Goal: Transaction & Acquisition: Obtain resource

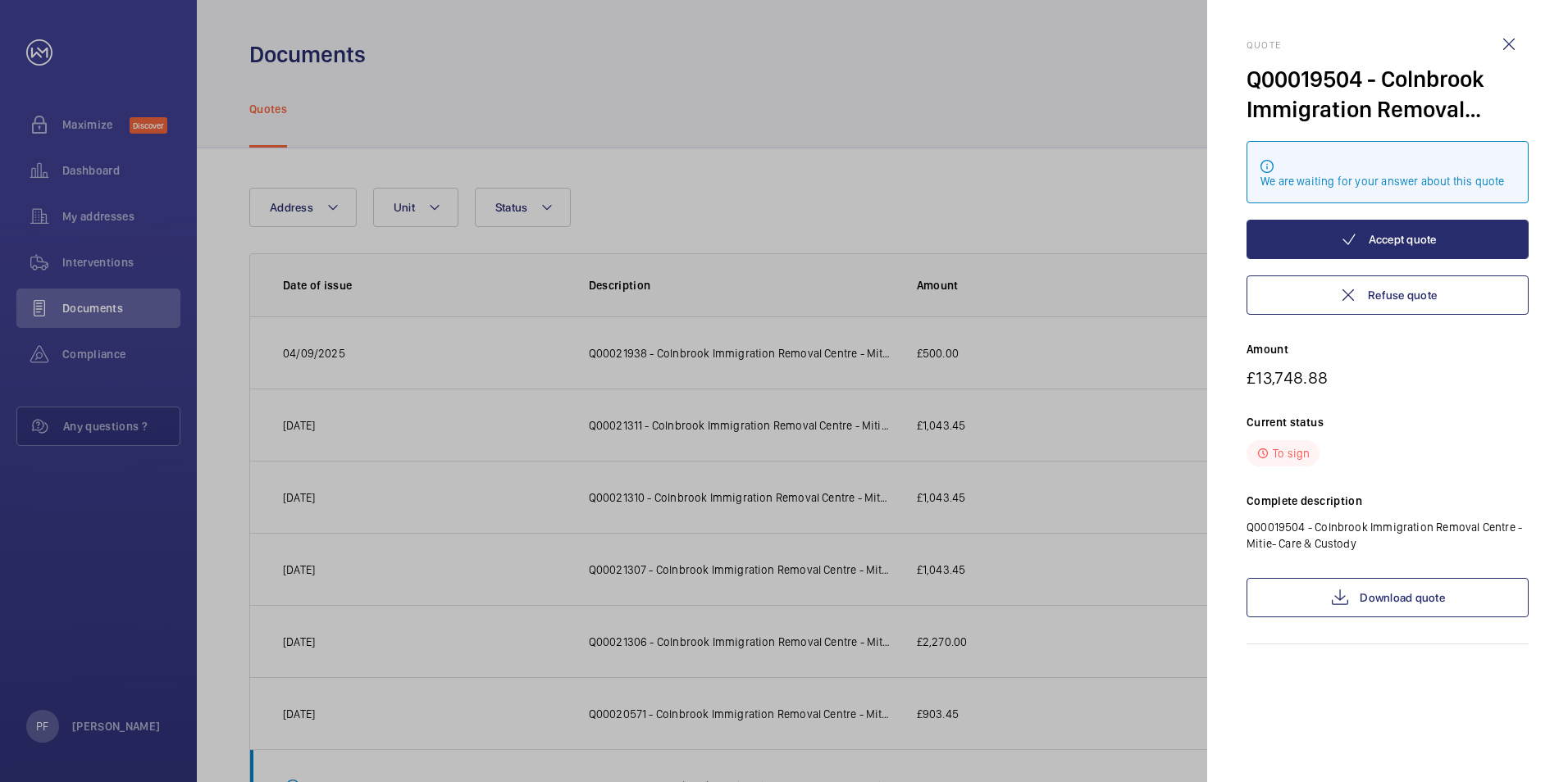
scroll to position [297, 0]
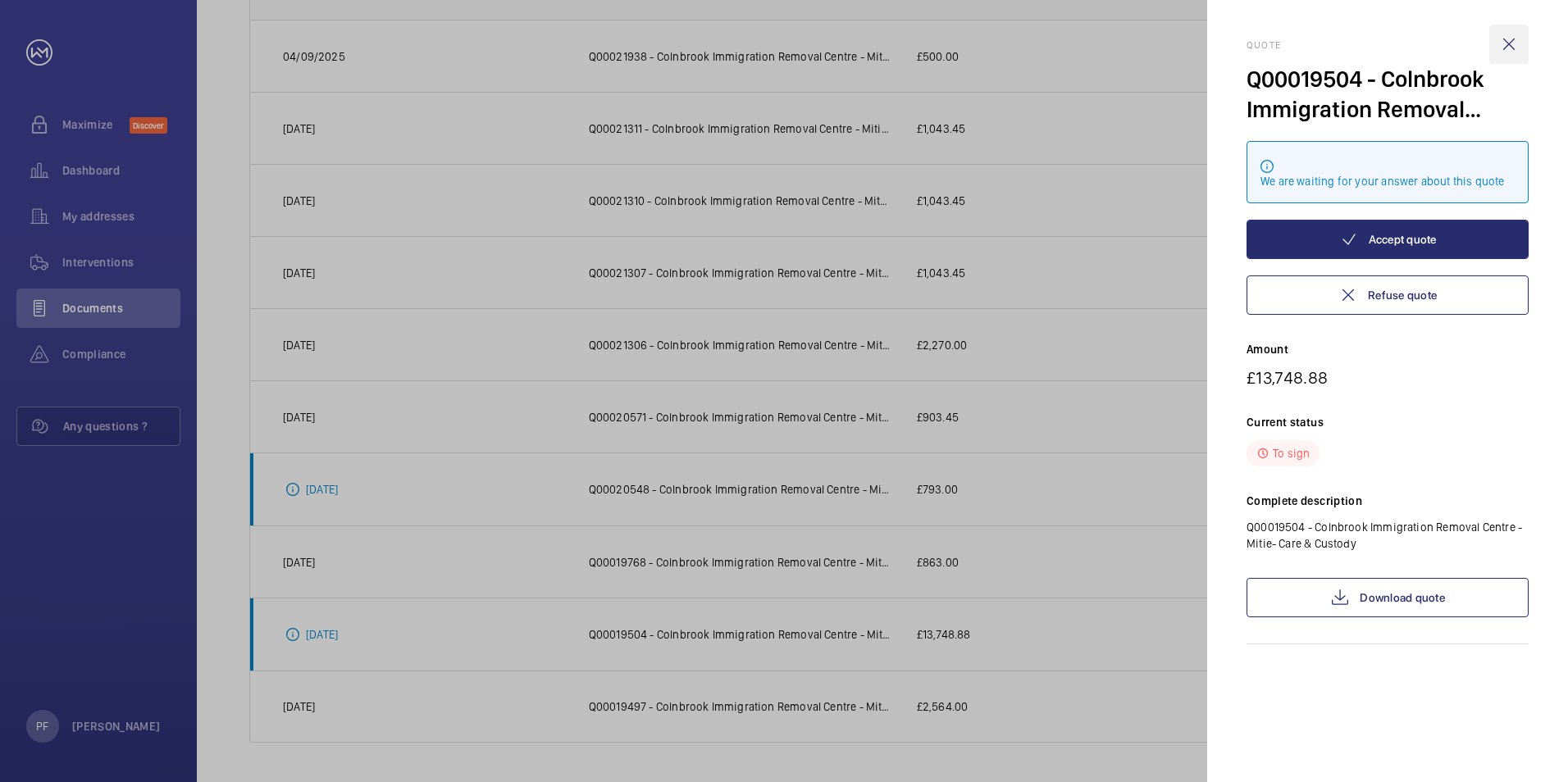
click at [1504, 44] on wm-front-icon-button at bounding box center [1509, 45] width 40 height 40
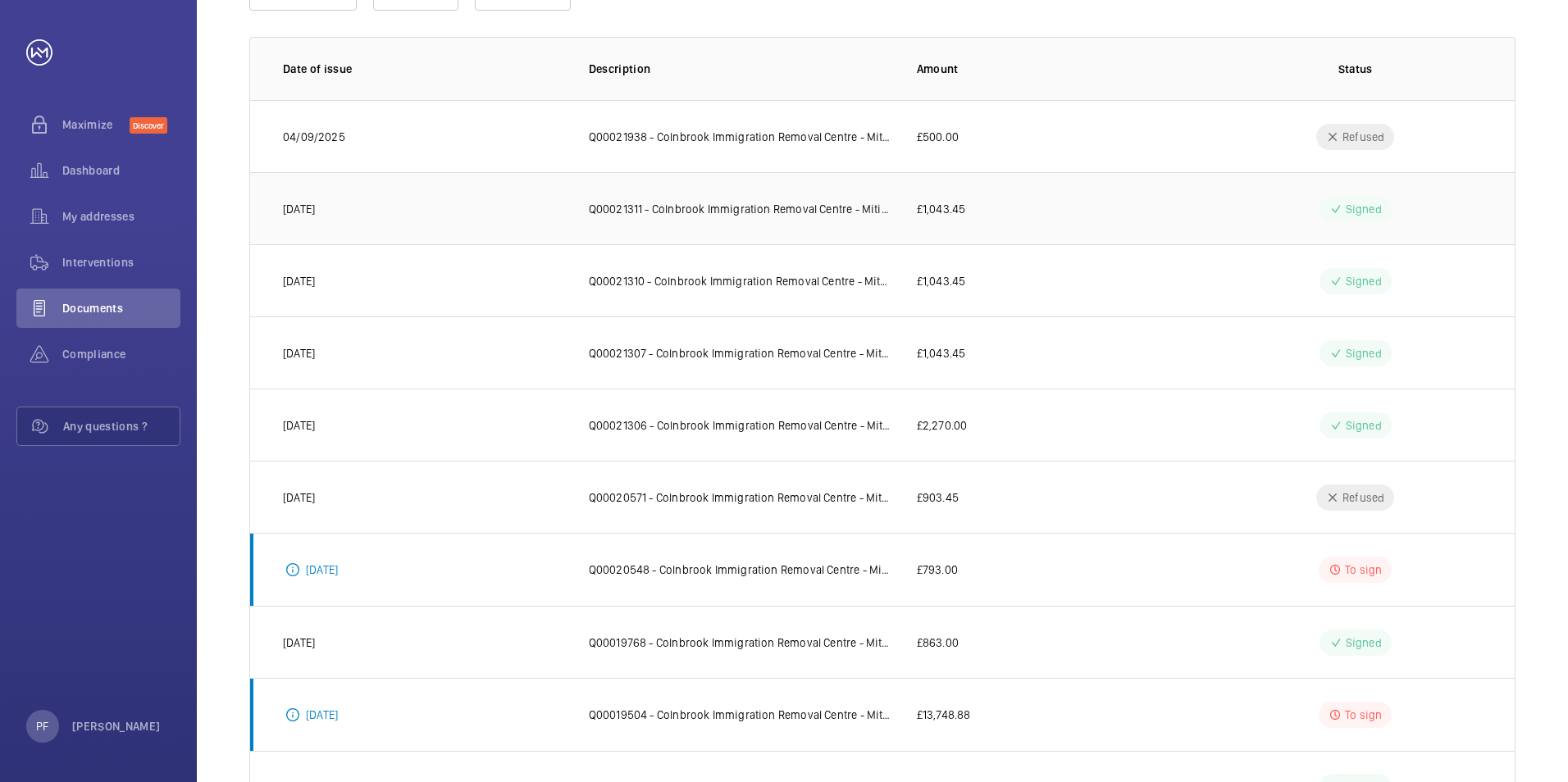
scroll to position [0, 0]
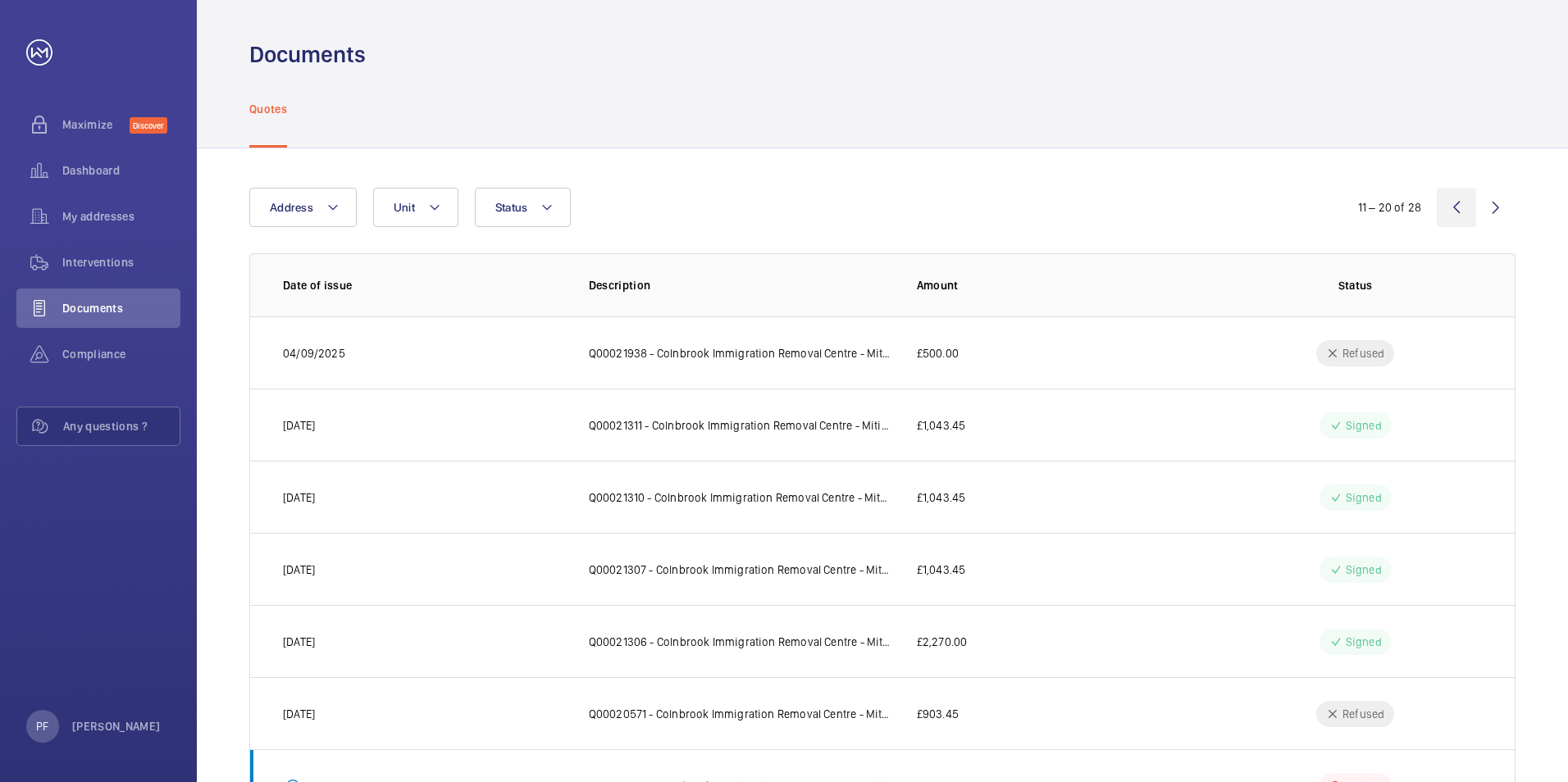
click at [1455, 214] on wm-front-icon-button at bounding box center [1457, 208] width 40 height 40
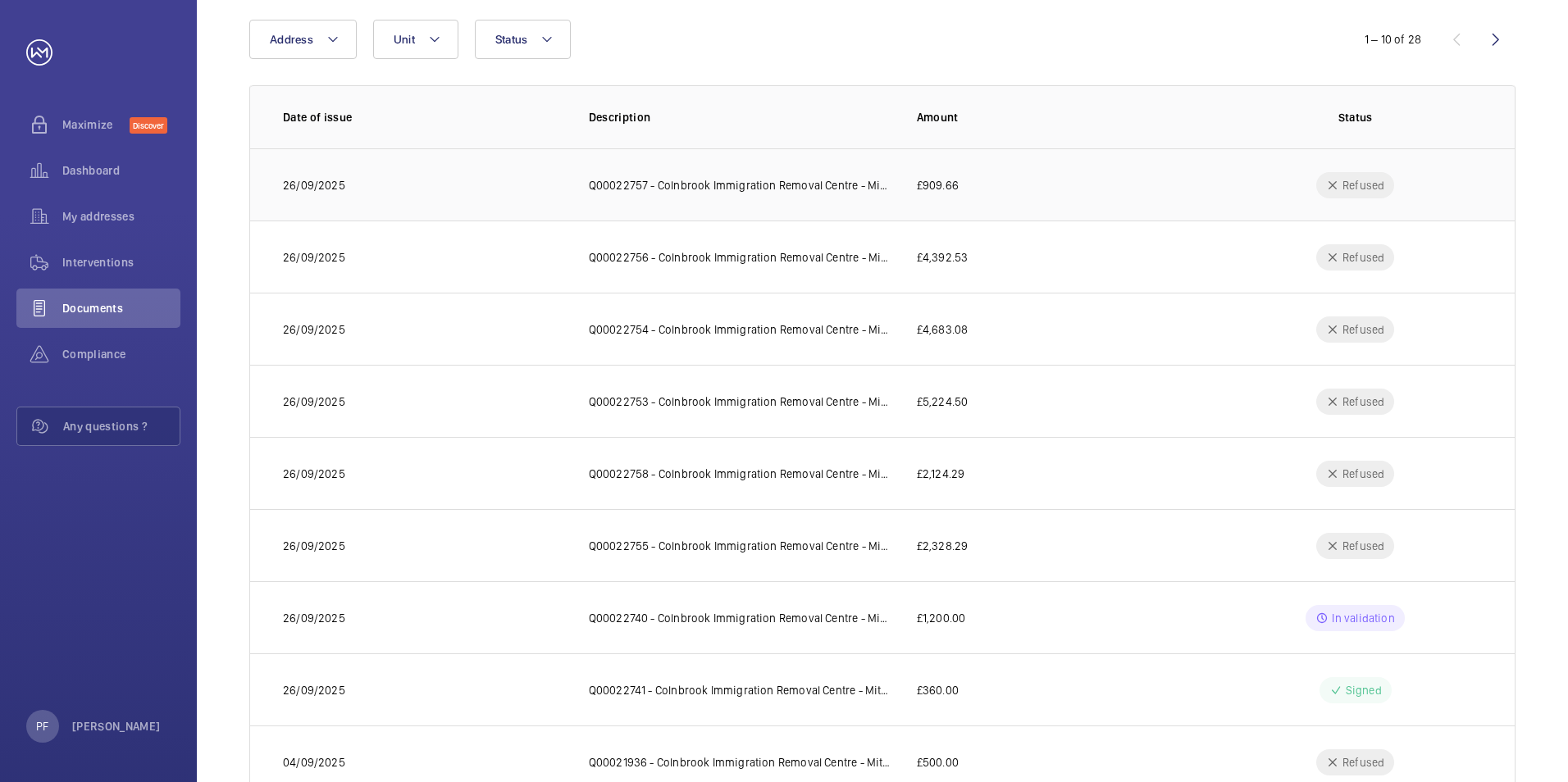
scroll to position [49, 0]
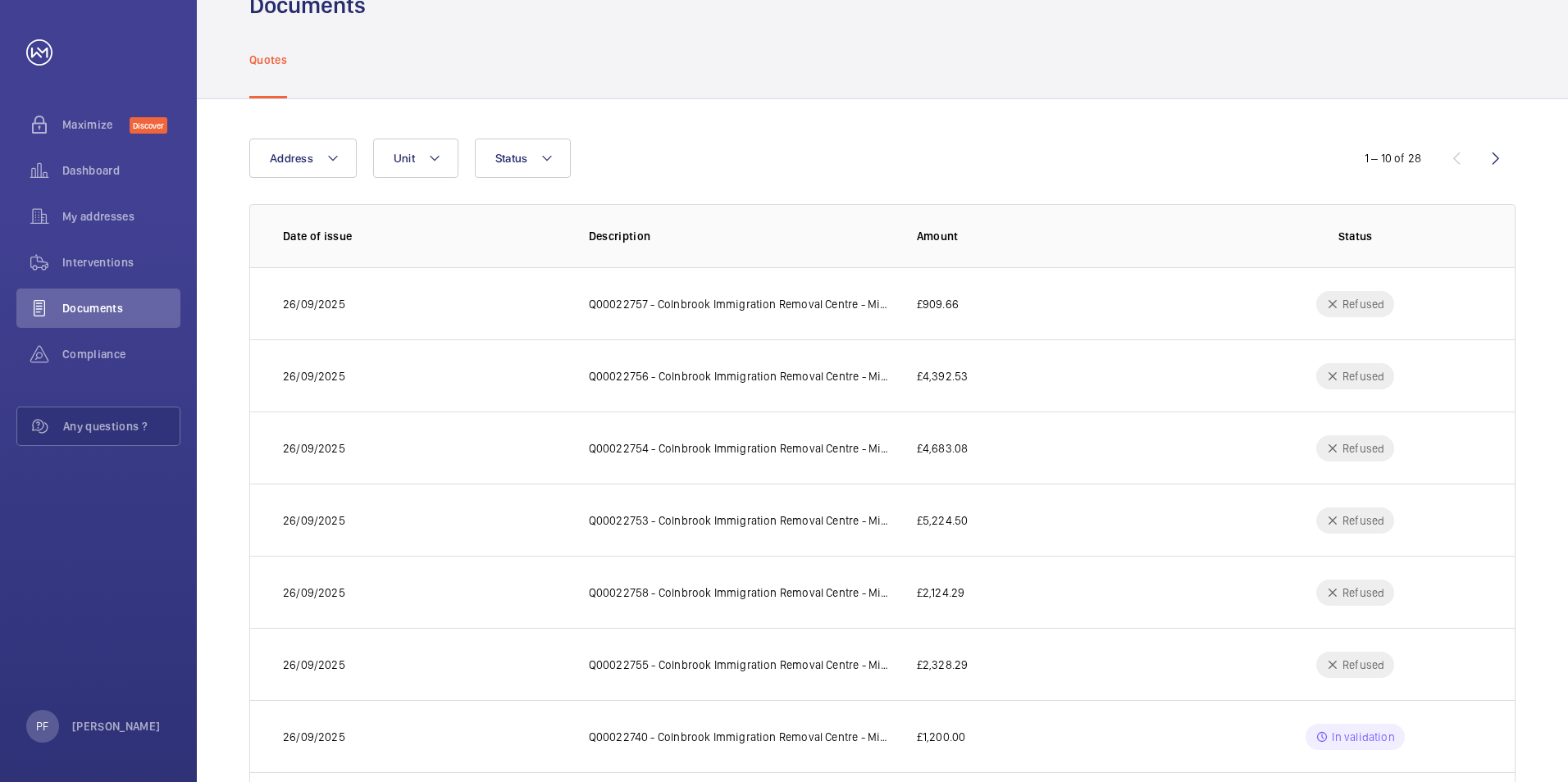
click at [1495, 167] on wm-front-icon-button at bounding box center [1496, 158] width 40 height 40
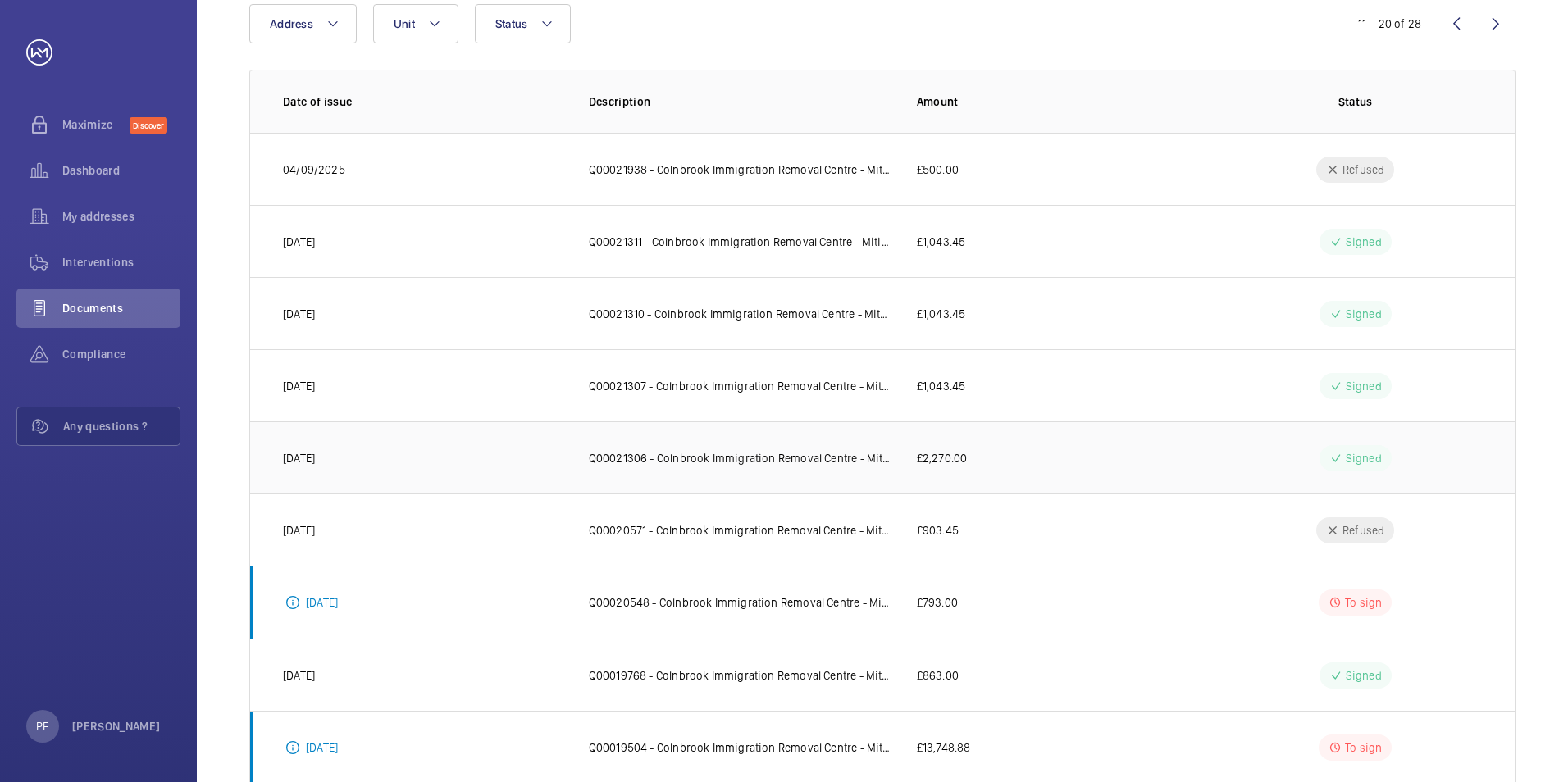
scroll to position [297, 0]
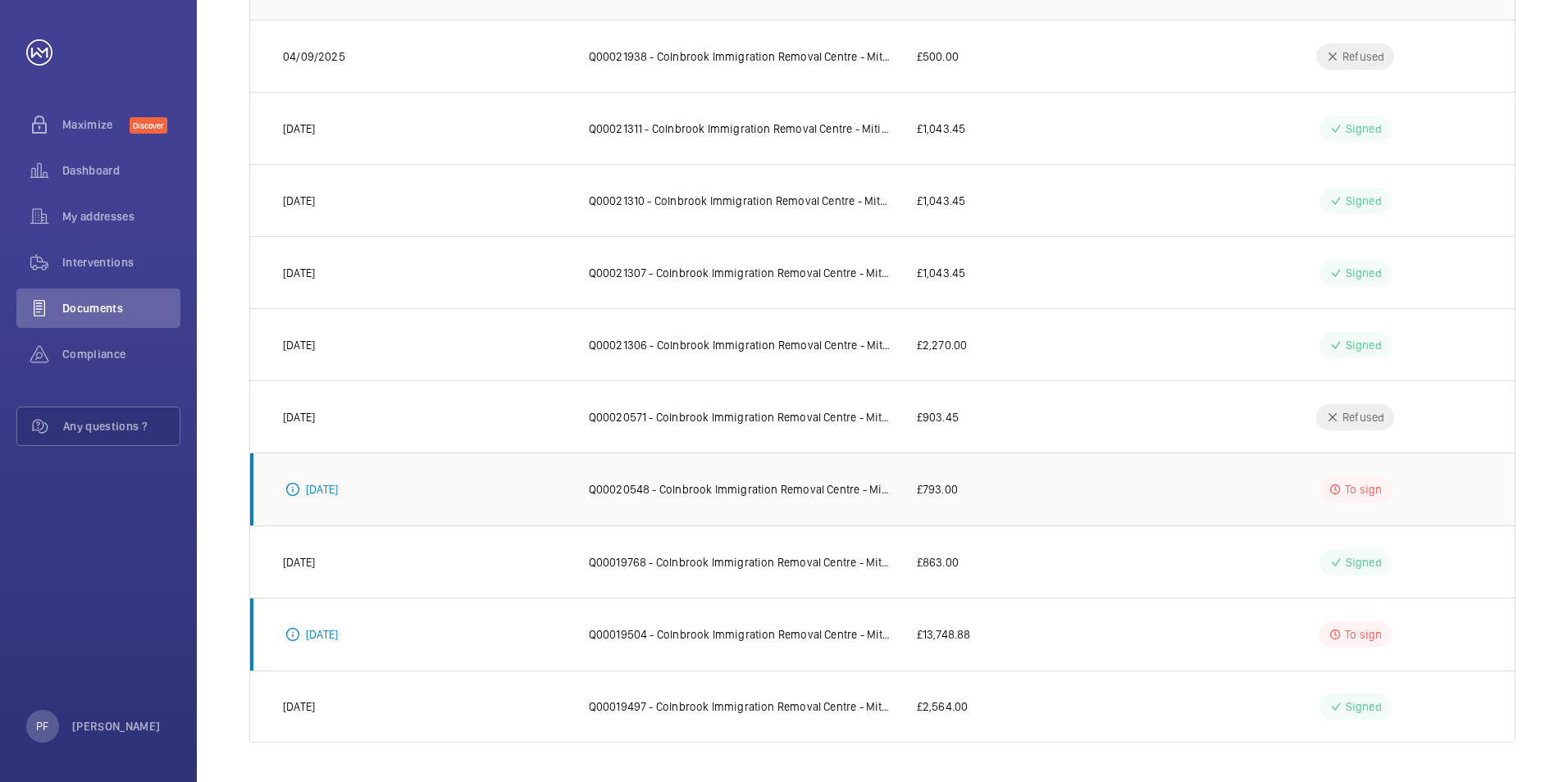
click at [1369, 496] on p "To sign" at bounding box center [1363, 489] width 37 height 16
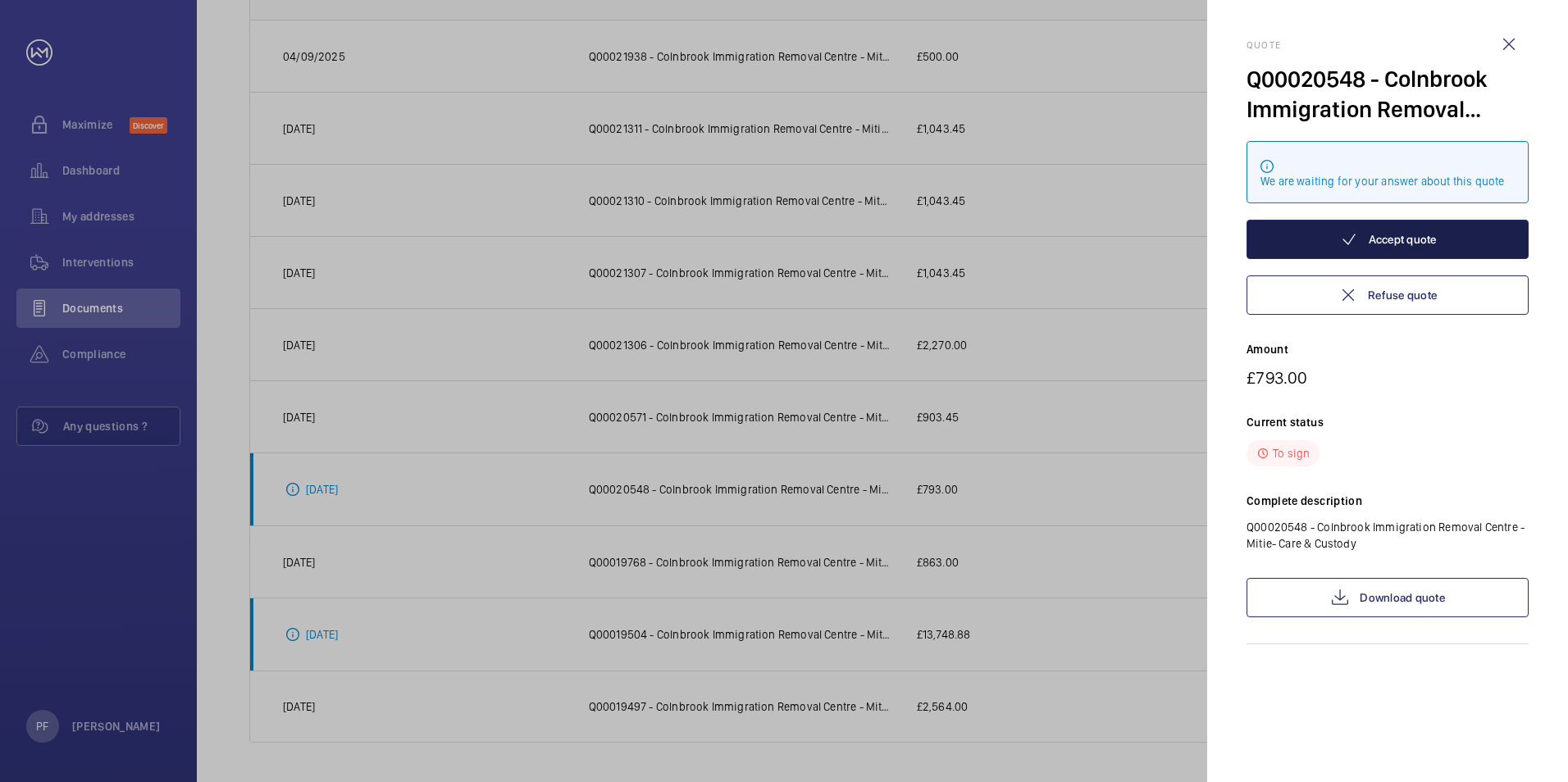
click at [1400, 239] on button "Accept quote" at bounding box center [1388, 239] width 282 height 40
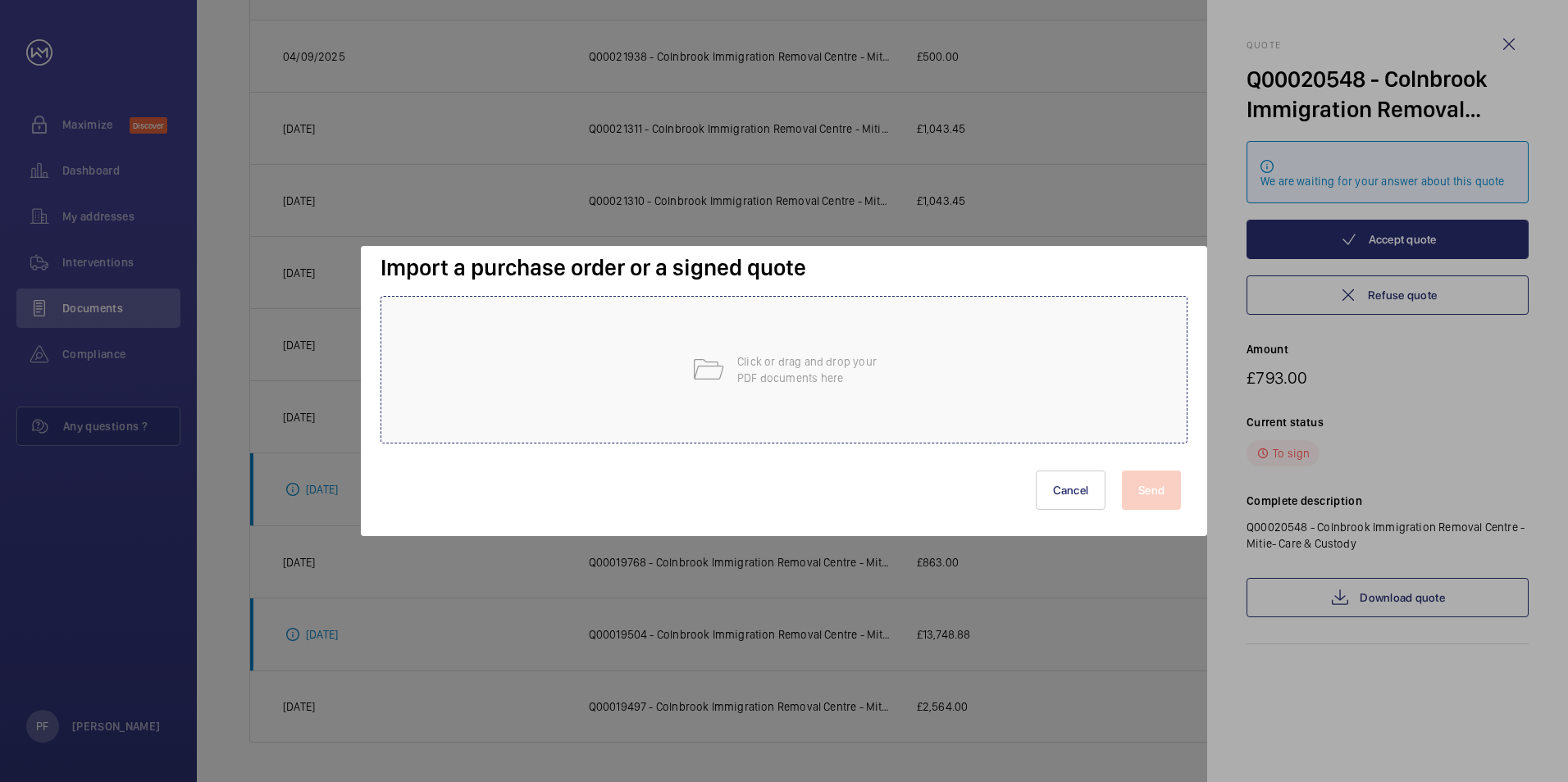
click at [710, 370] on mat-icon at bounding box center [708, 370] width 33 height 33
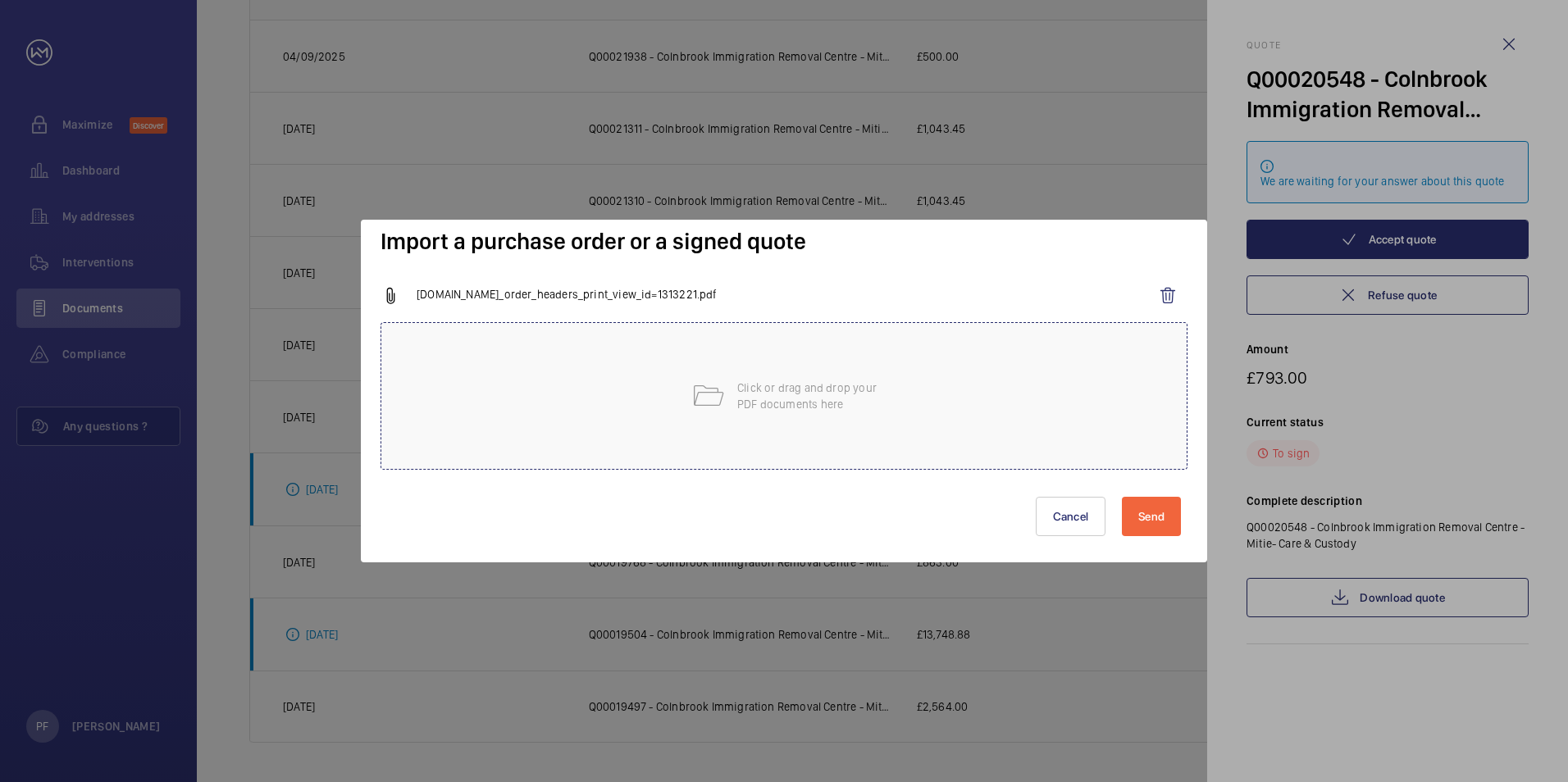
click at [711, 407] on mat-icon at bounding box center [708, 396] width 33 height 33
click at [1152, 525] on button "Send" at bounding box center [1152, 516] width 59 height 40
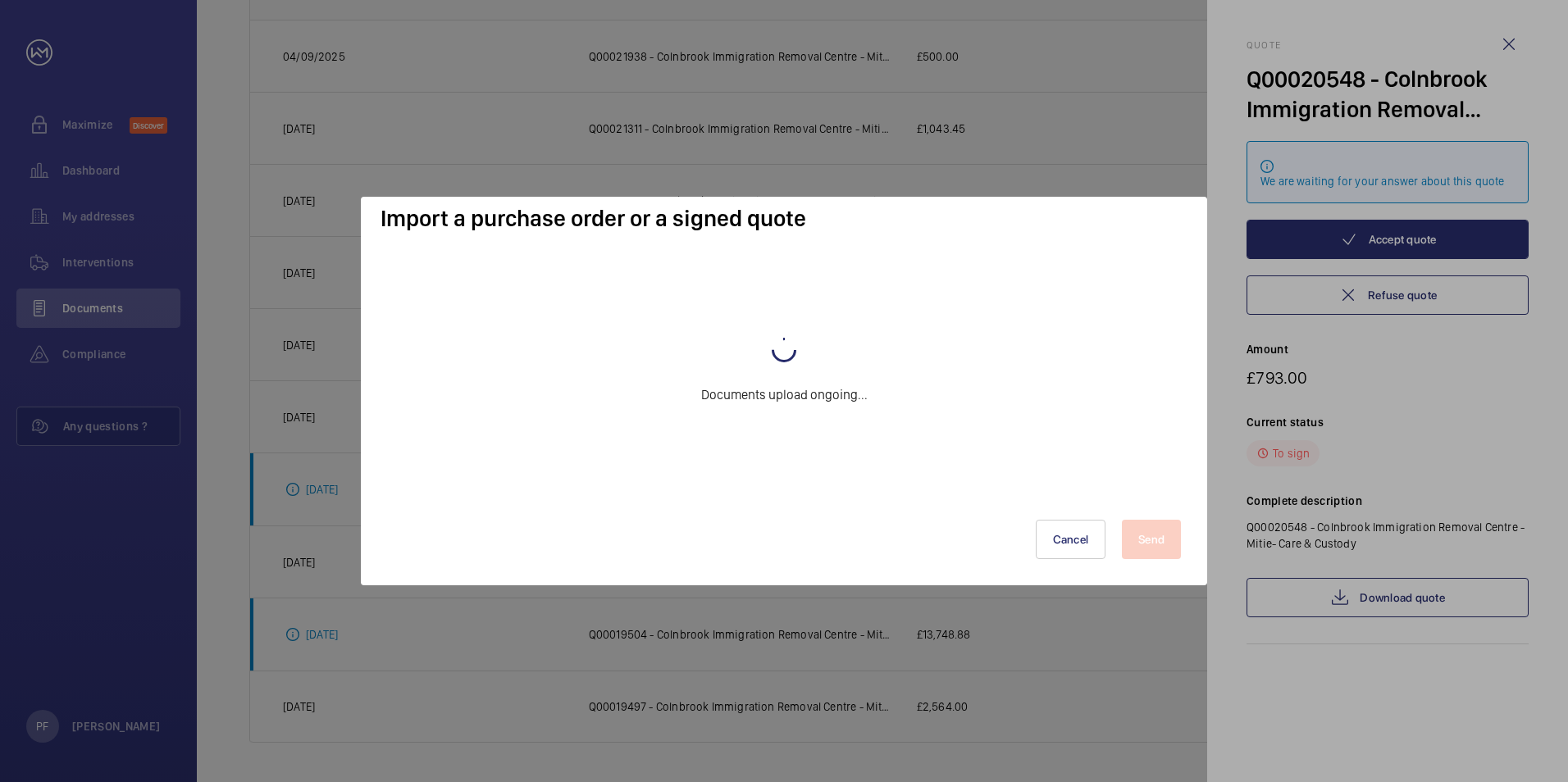
scroll to position [296, 0]
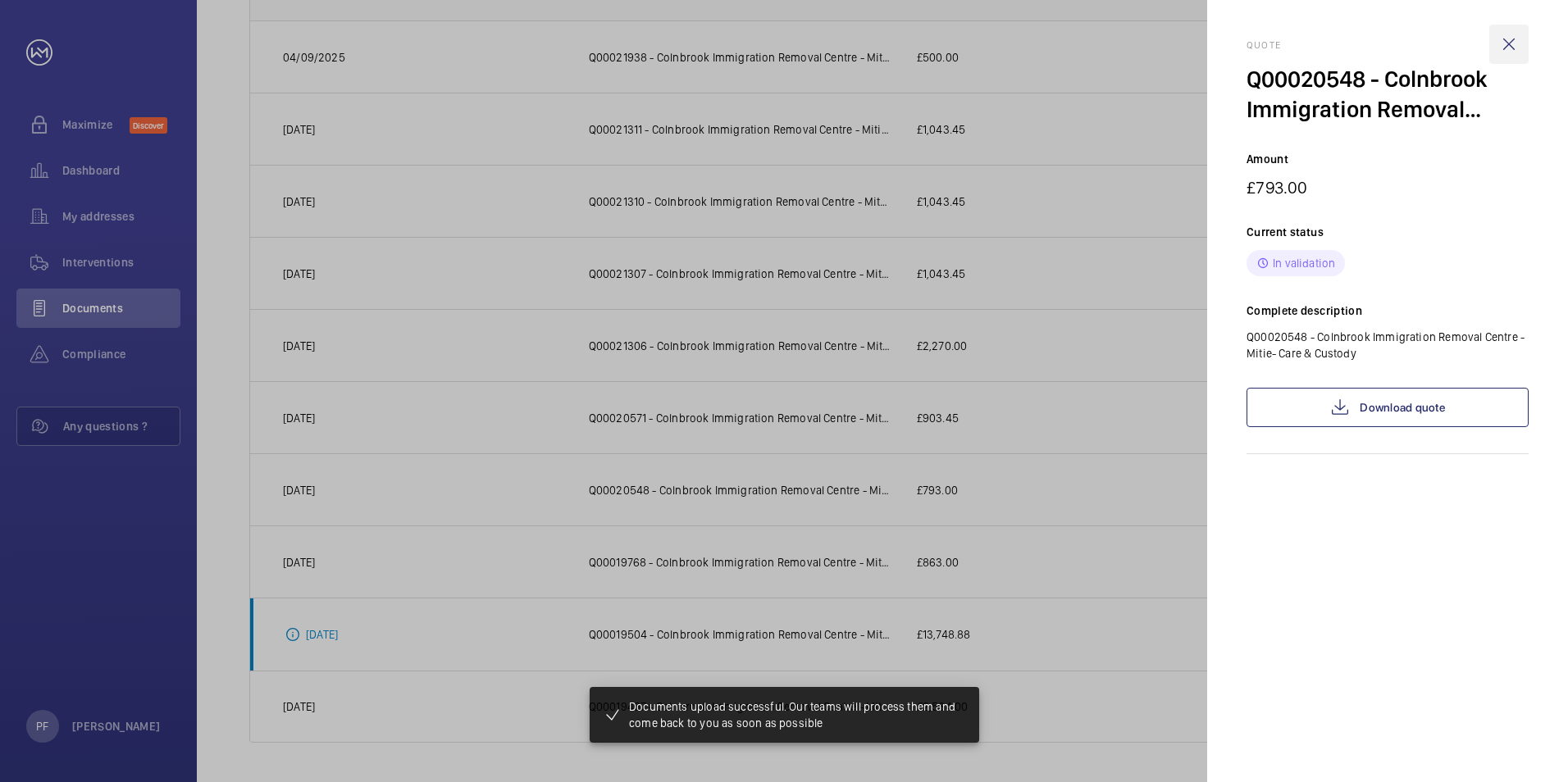
click at [1511, 44] on wm-front-icon-button at bounding box center [1509, 45] width 40 height 40
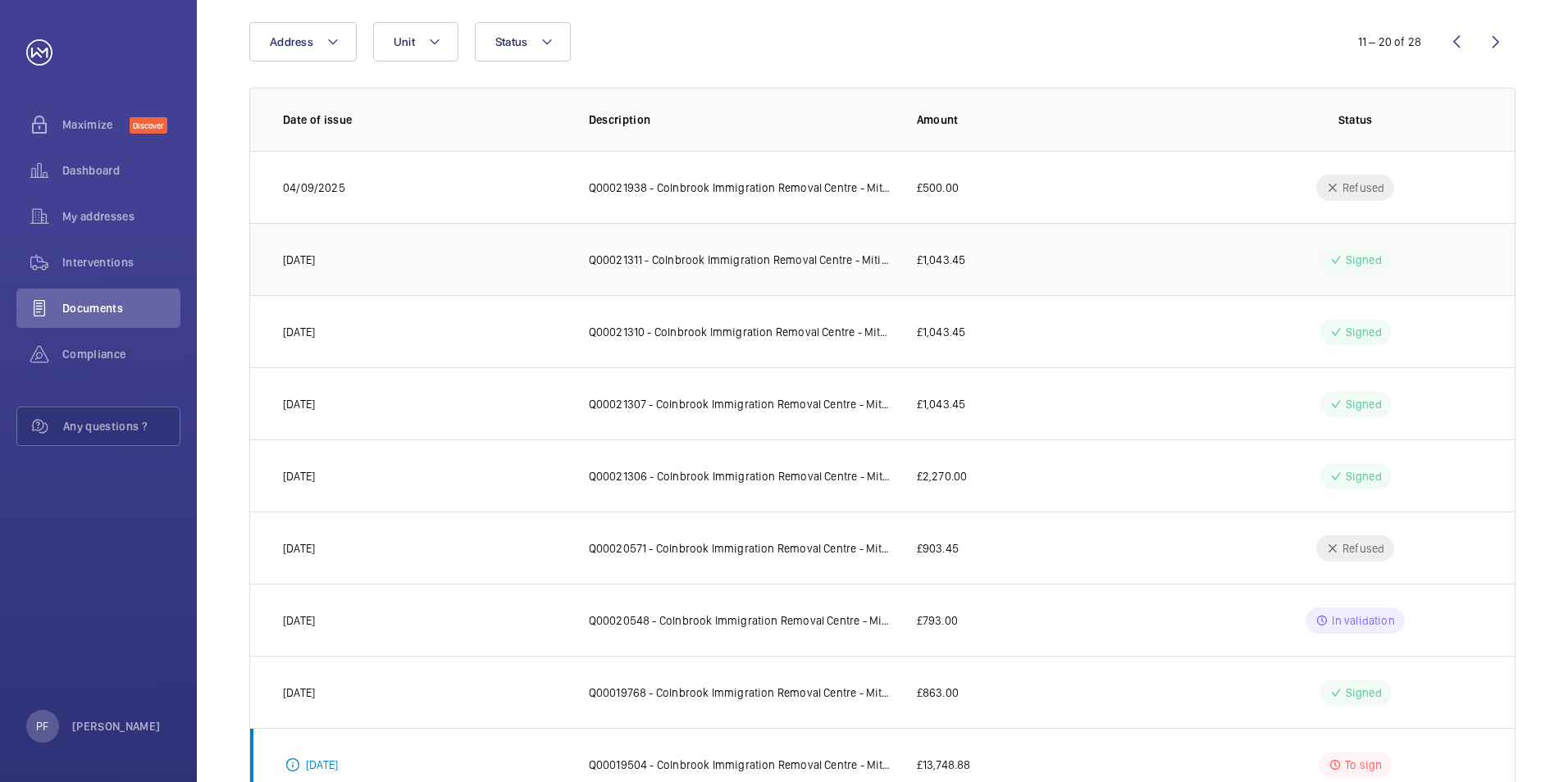
scroll to position [0, 0]
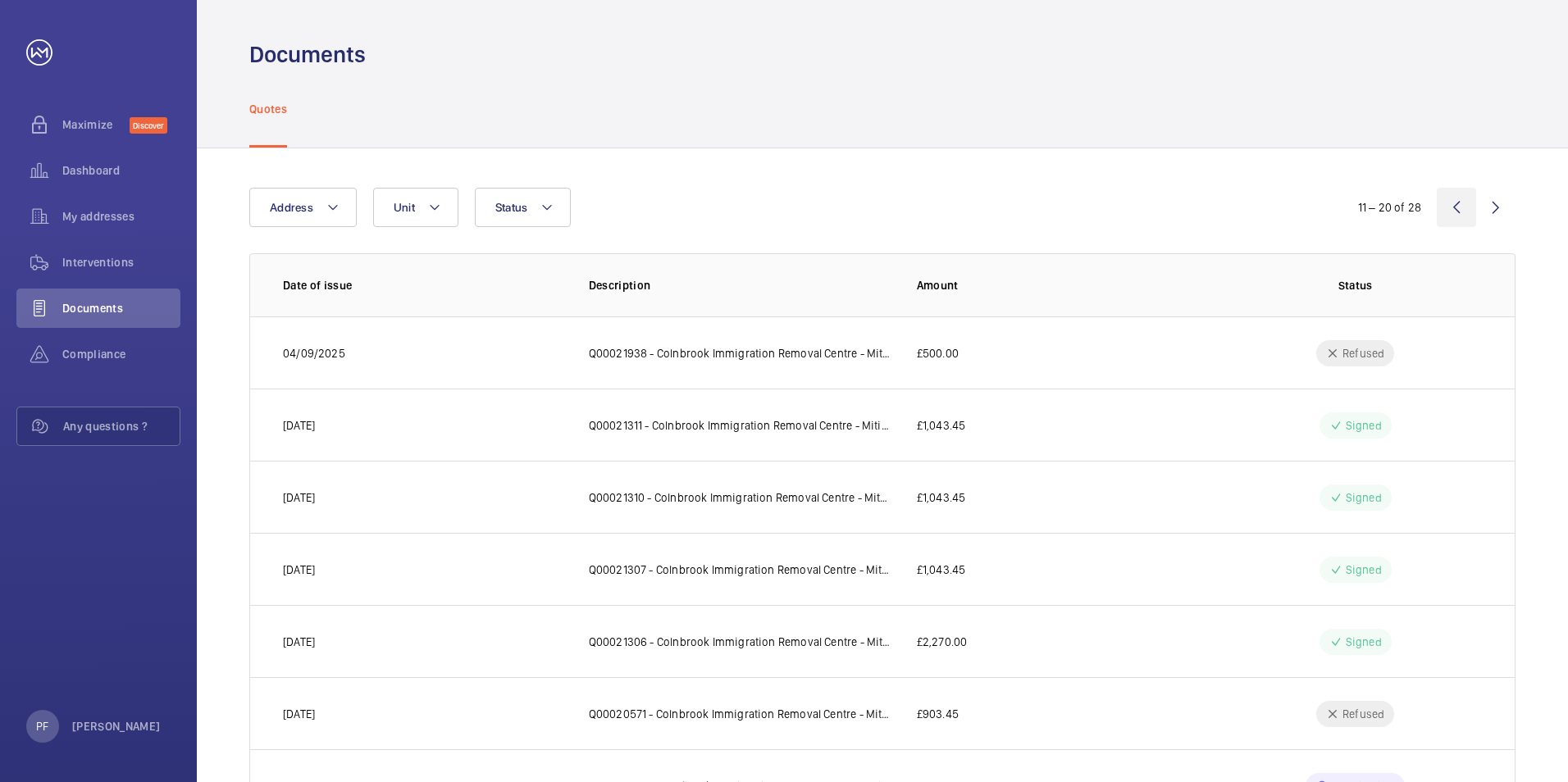
click at [1447, 208] on wm-front-icon-button at bounding box center [1457, 208] width 40 height 40
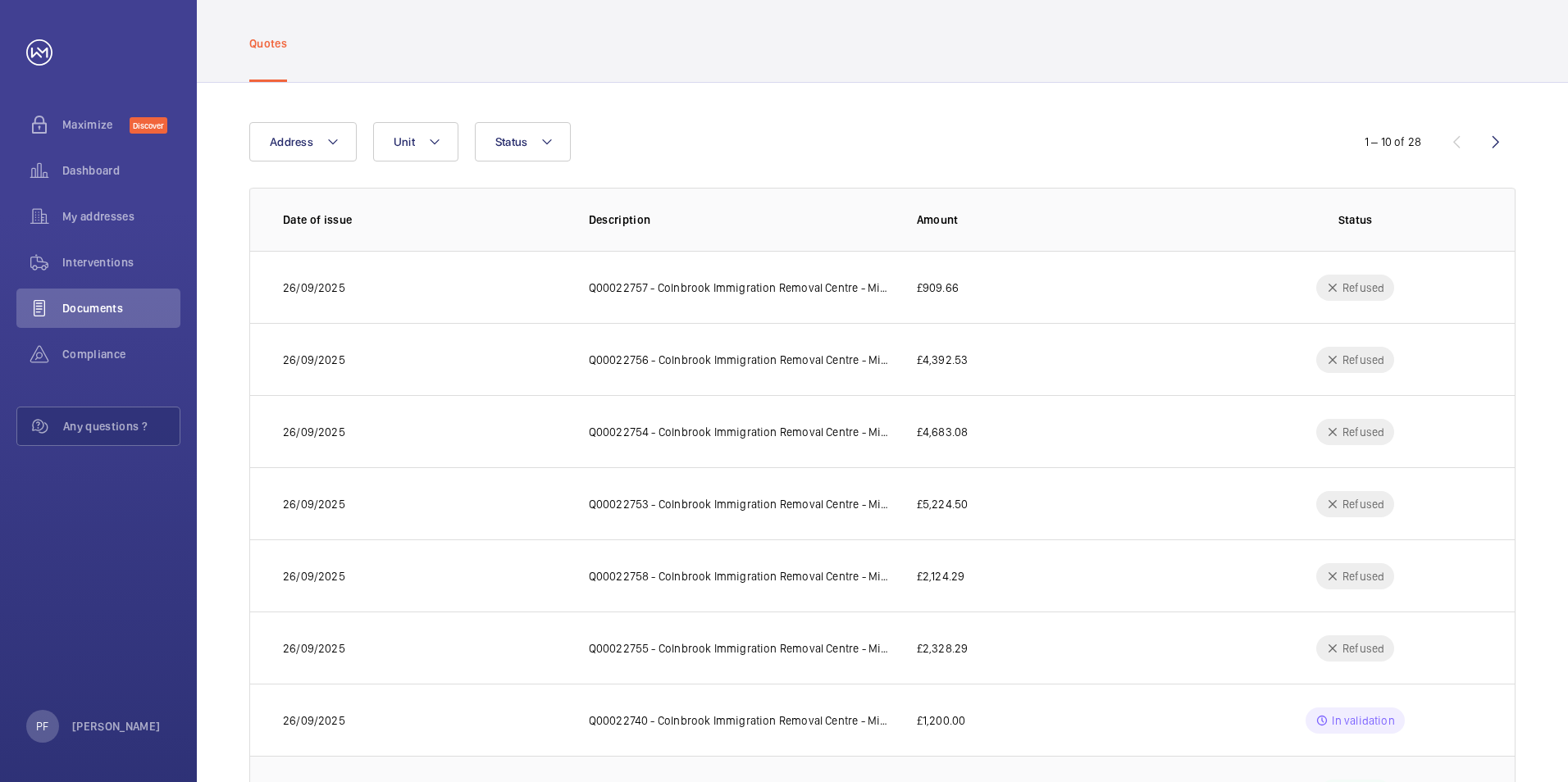
scroll to position [295, 0]
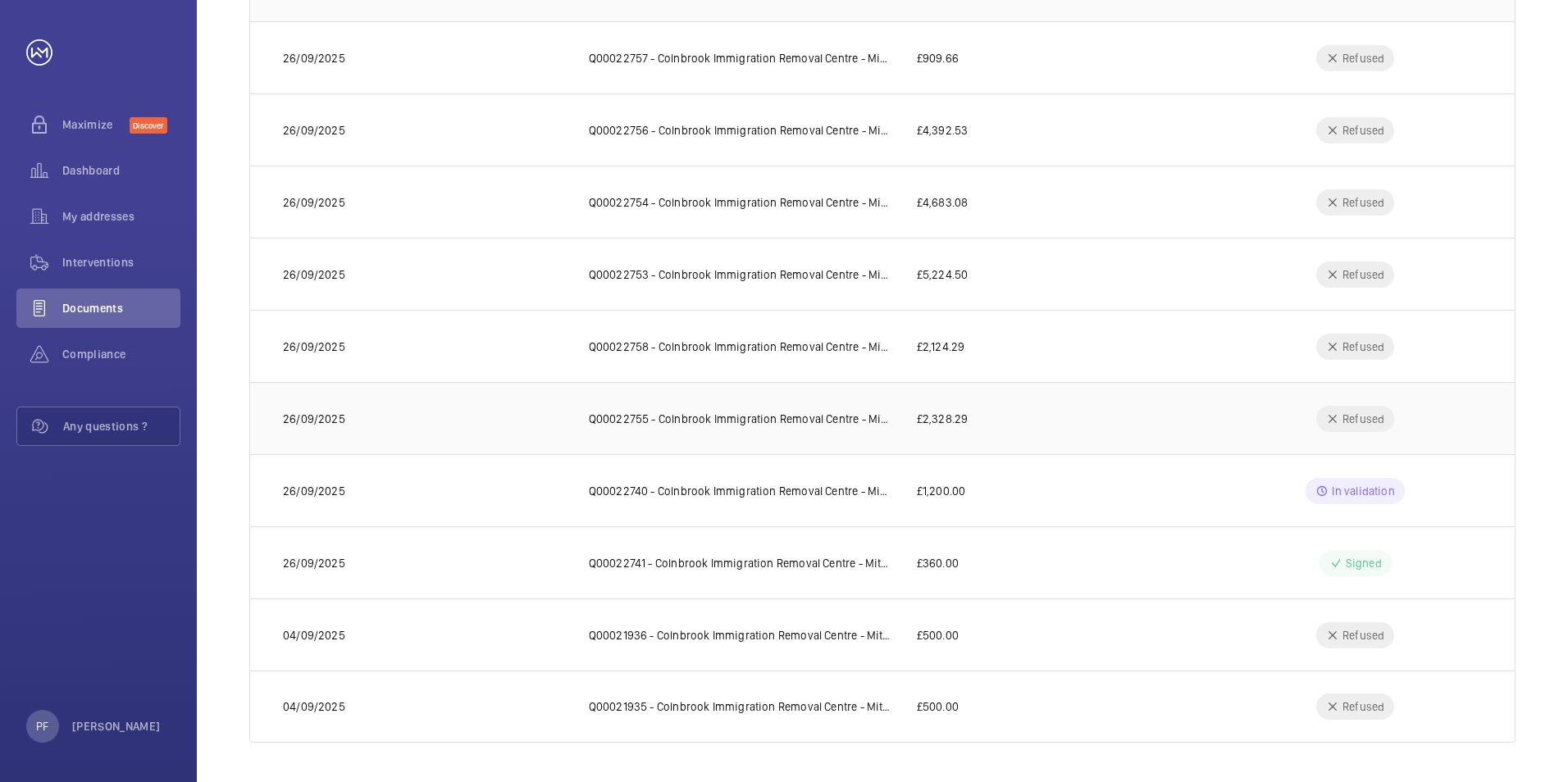
click at [1349, 418] on p "Refused" at bounding box center [1363, 419] width 42 height 16
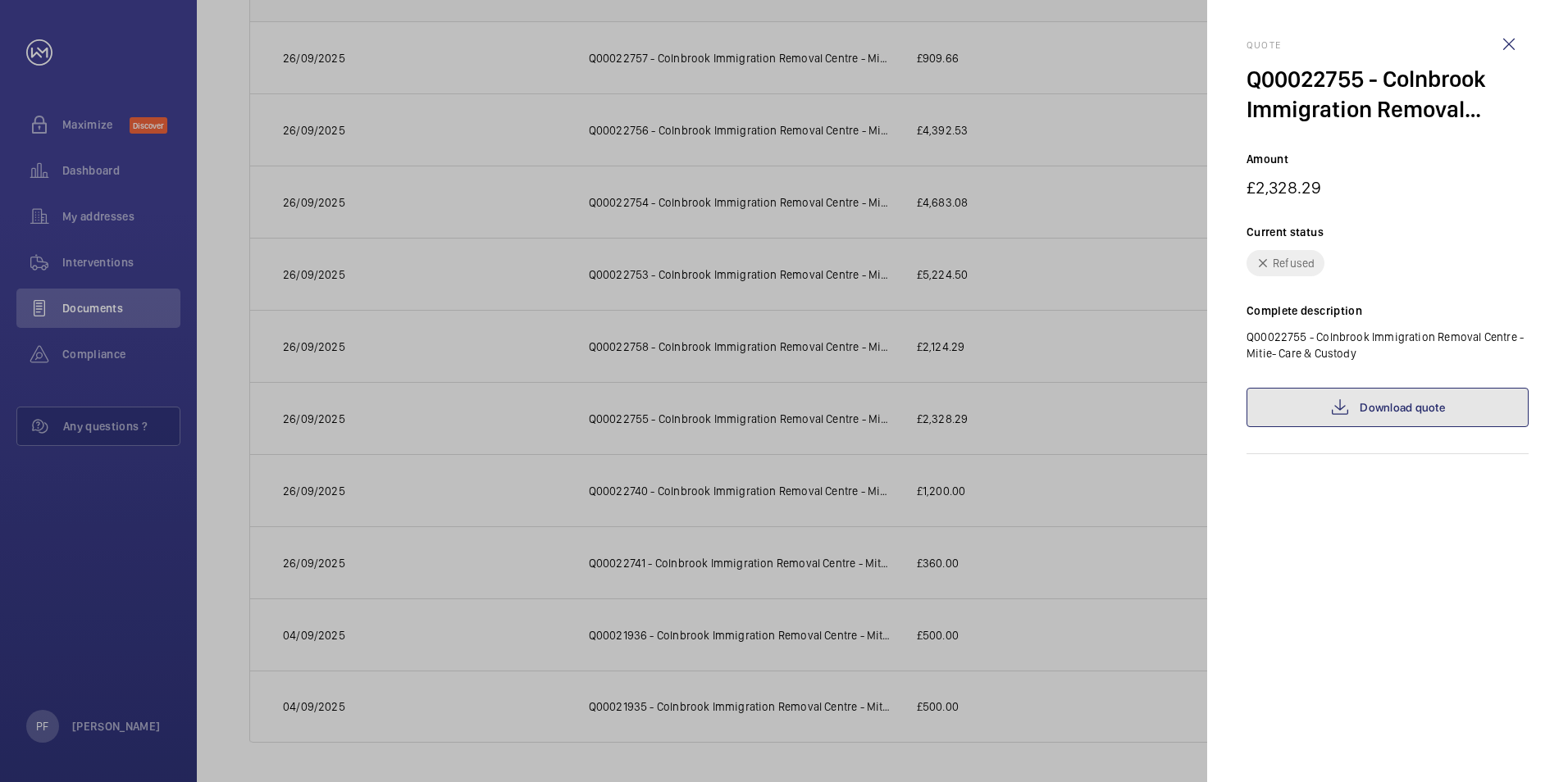
click at [1356, 403] on link "Download quote" at bounding box center [1388, 407] width 282 height 40
click at [1517, 46] on wm-front-icon-button at bounding box center [1509, 45] width 40 height 40
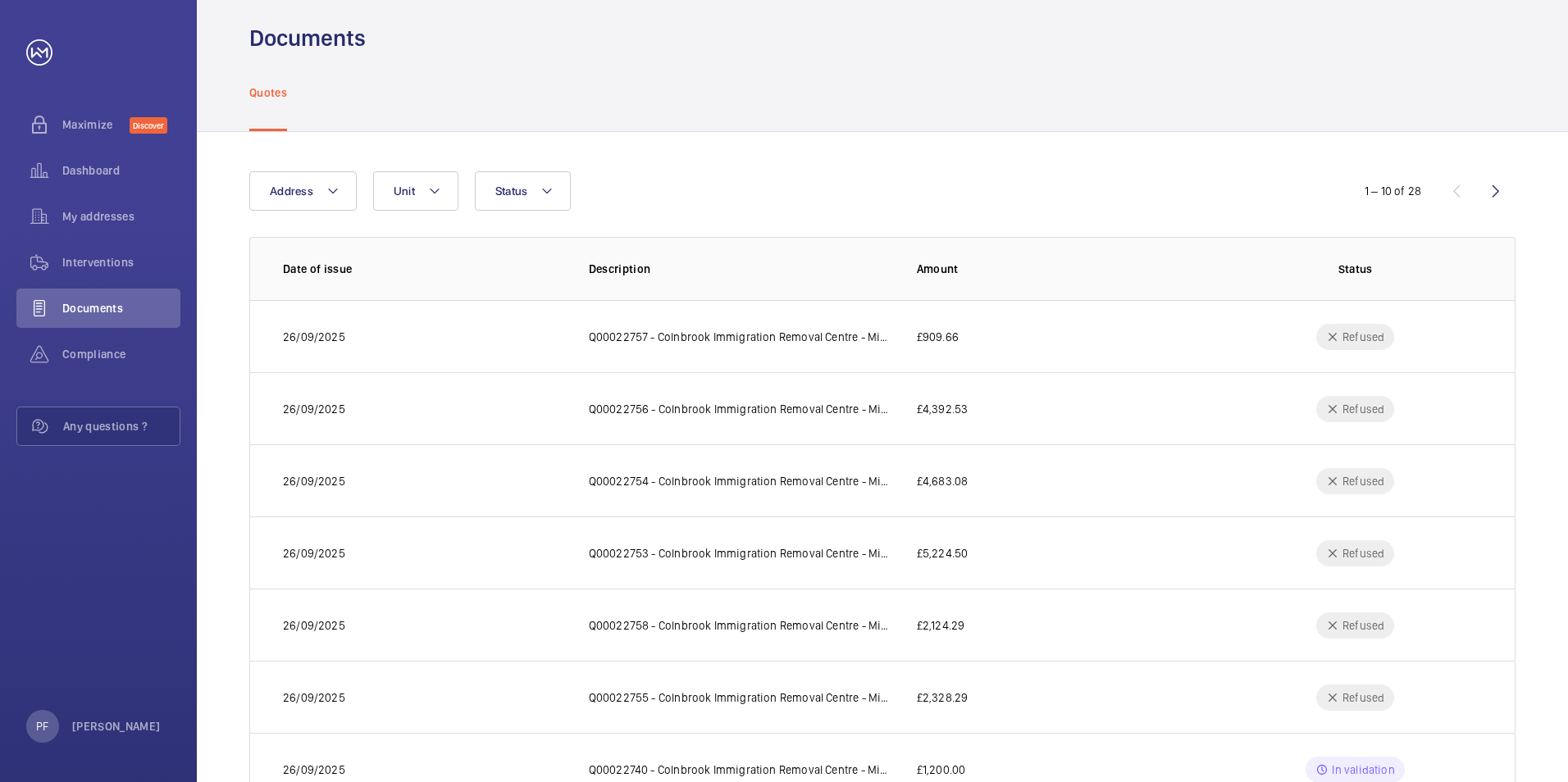
scroll to position [0, 0]
